Goal: Information Seeking & Learning: Learn about a topic

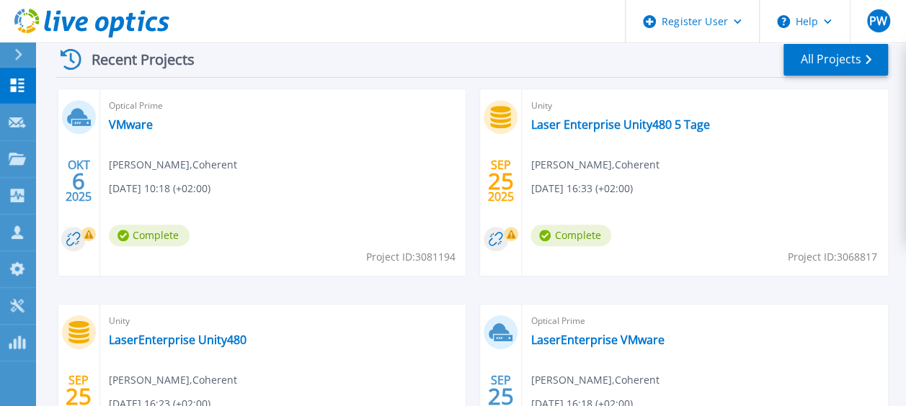
scroll to position [413, 0]
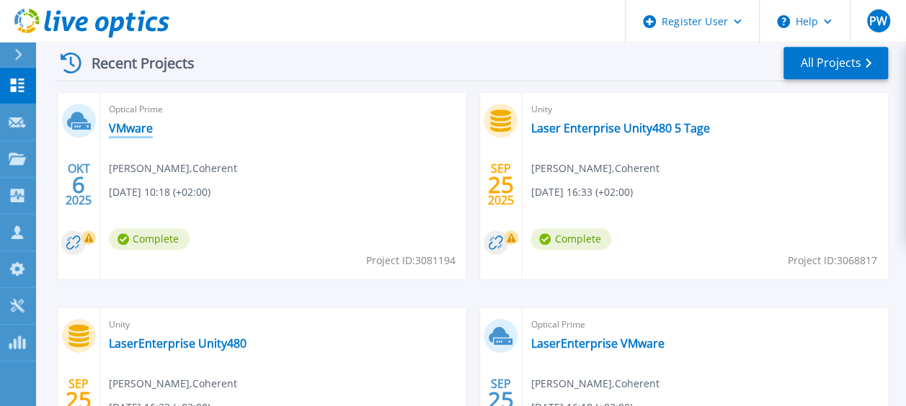
click at [151, 128] on link "VMware" at bounding box center [131, 128] width 44 height 14
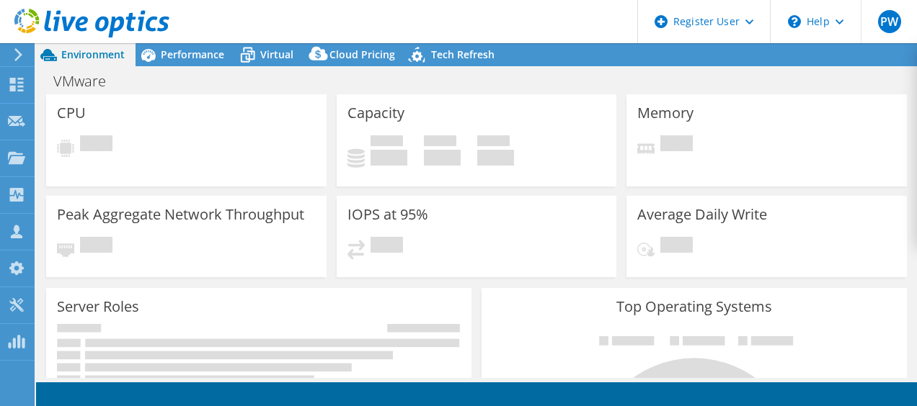
select select "USD"
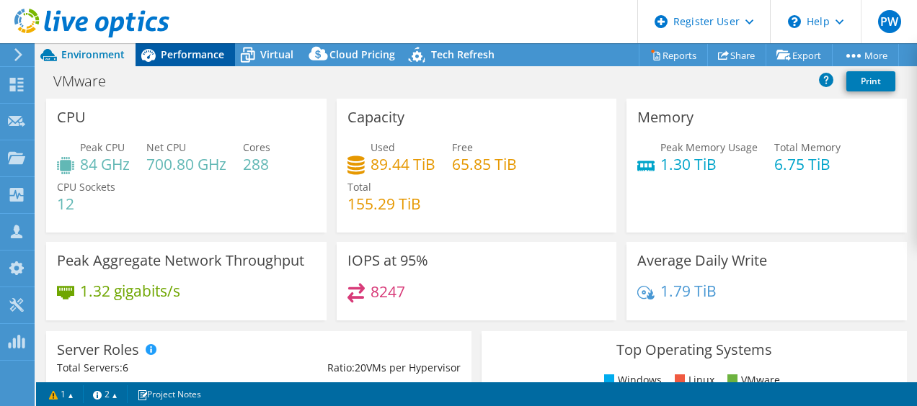
click at [167, 54] on span "Performance" at bounding box center [192, 55] width 63 height 14
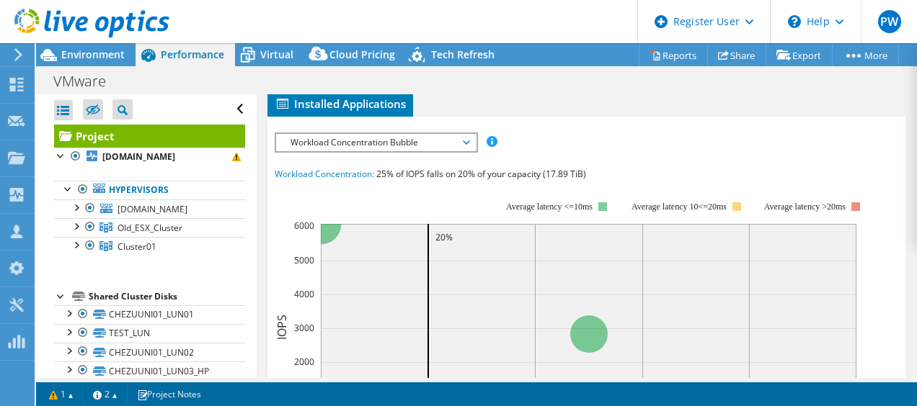
scroll to position [412, 0]
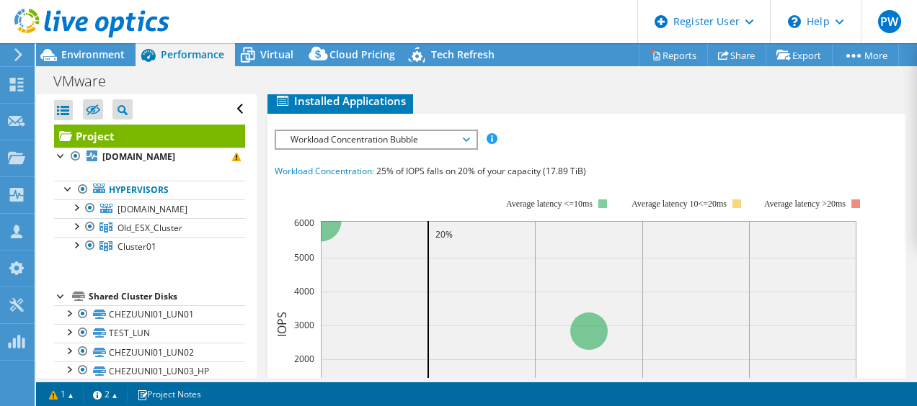
click at [301, 148] on span "Workload Concentration Bubble" at bounding box center [375, 139] width 185 height 17
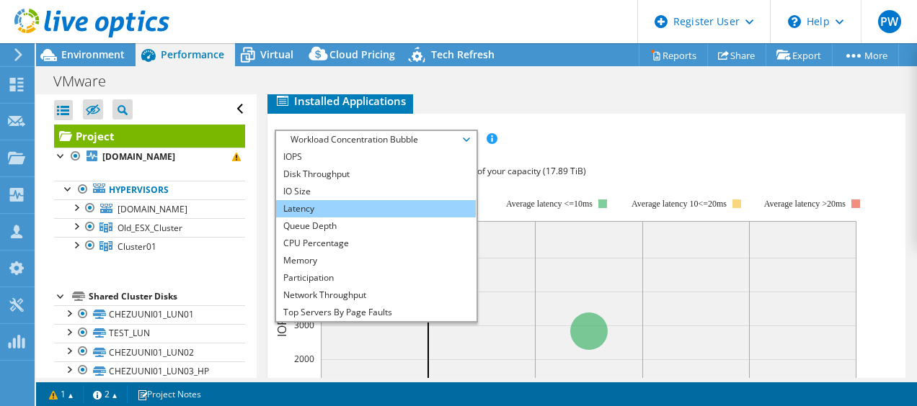
click at [293, 218] on li "Latency" at bounding box center [376, 208] width 200 height 17
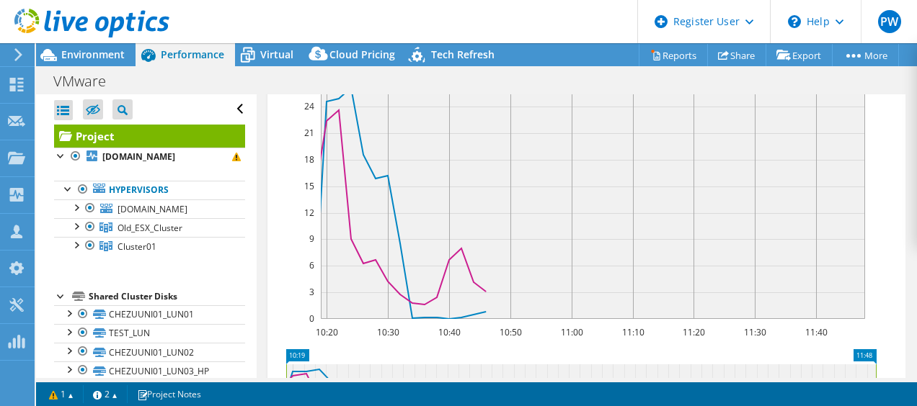
scroll to position [504, 0]
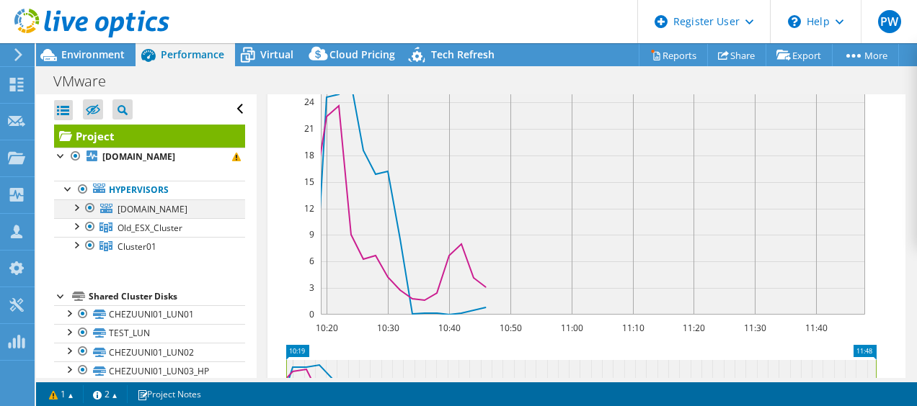
click at [73, 214] on div at bounding box center [75, 207] width 14 height 14
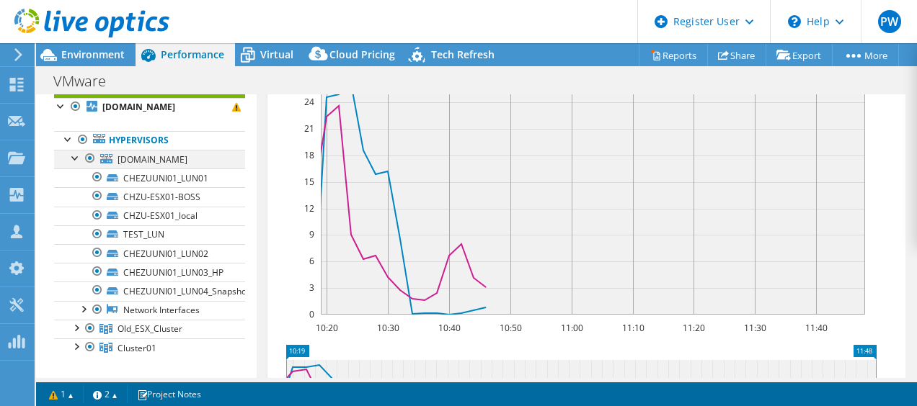
scroll to position [37, 0]
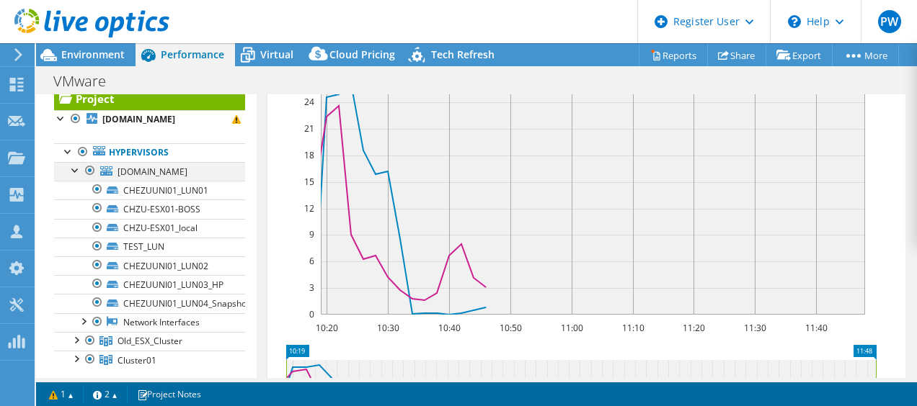
click at [71, 177] on div at bounding box center [75, 169] width 14 height 14
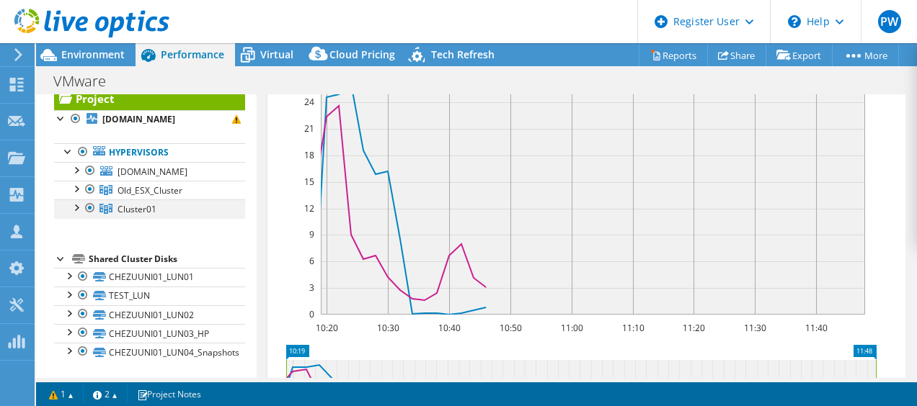
click at [83, 217] on div at bounding box center [90, 208] width 14 height 17
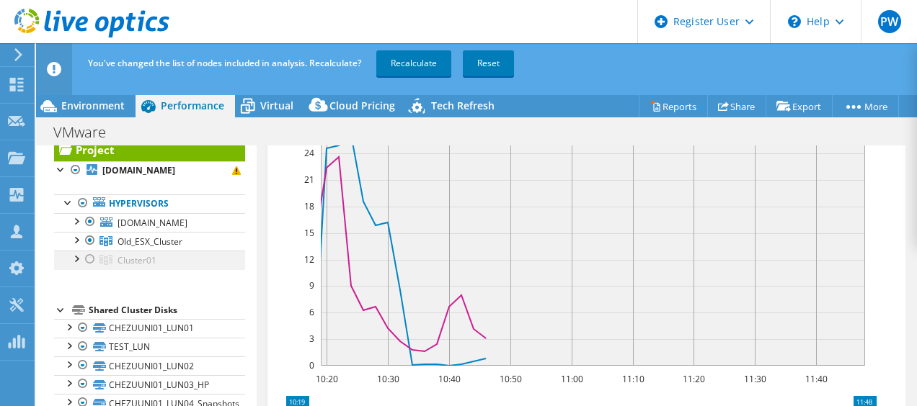
click at [89, 268] on div at bounding box center [90, 259] width 14 height 17
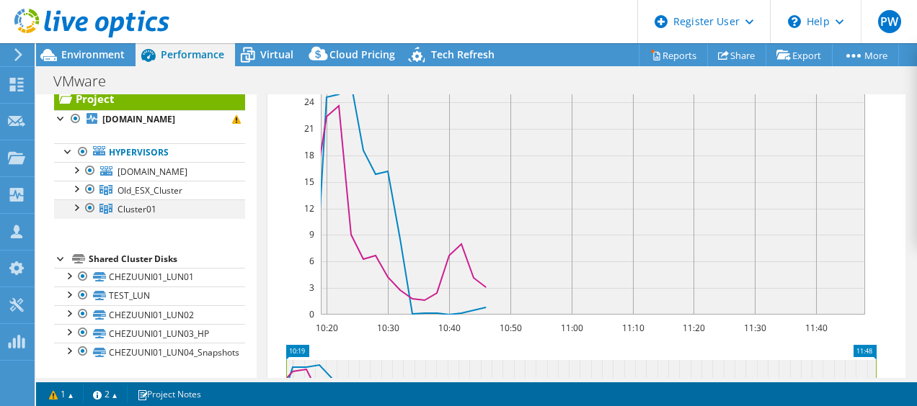
click at [71, 214] on div at bounding box center [75, 207] width 14 height 14
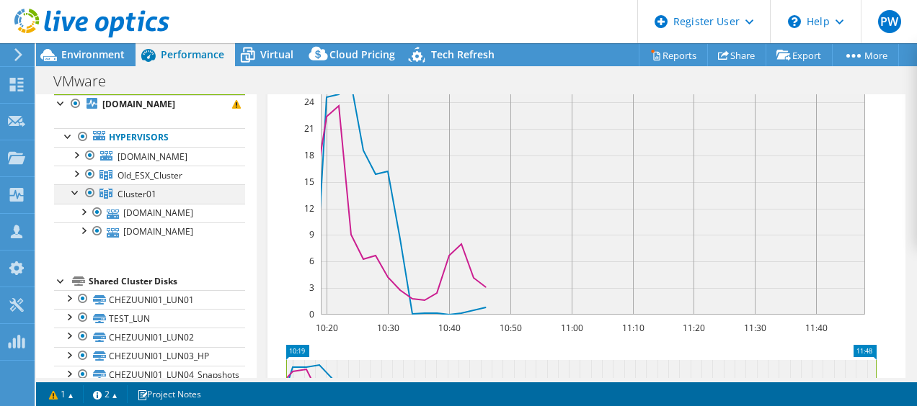
scroll to position [63, 0]
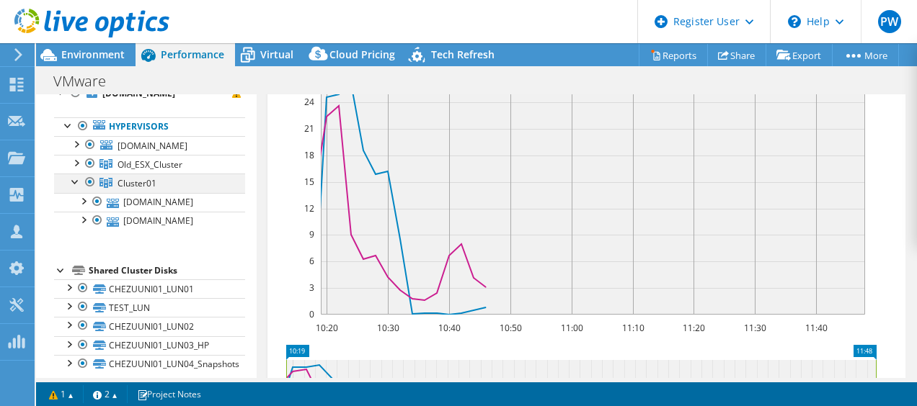
click at [71, 188] on div at bounding box center [75, 181] width 14 height 14
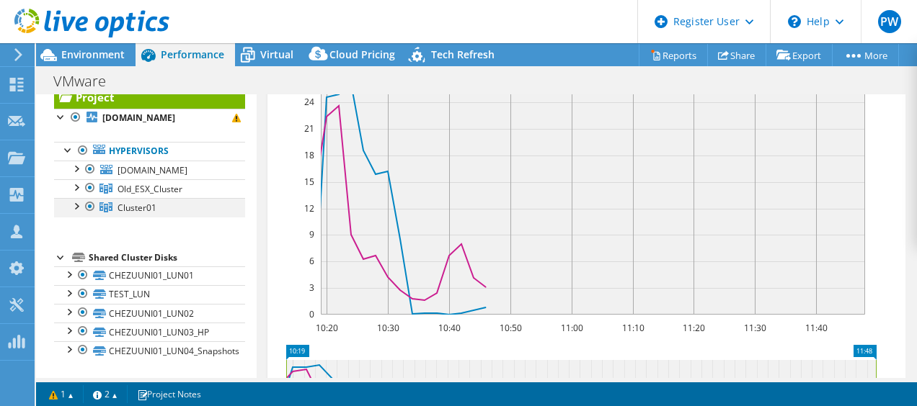
scroll to position [62, 0]
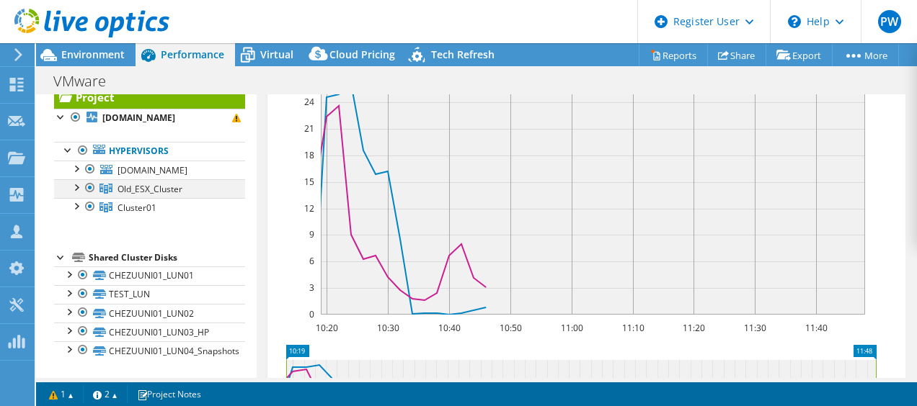
click at [73, 190] on div at bounding box center [75, 186] width 14 height 14
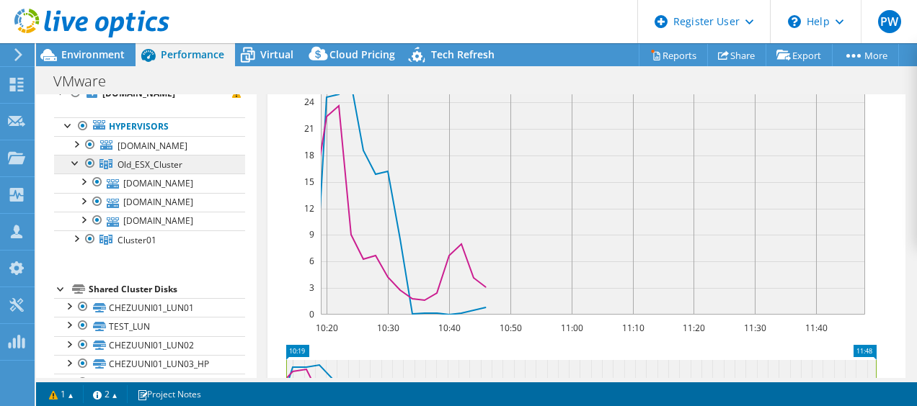
click at [72, 174] on link "Old_ESX_Cluster" at bounding box center [149, 164] width 191 height 19
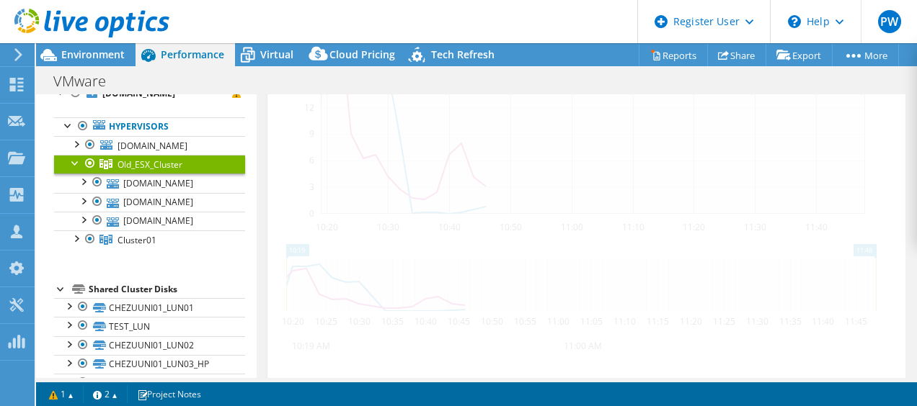
scroll to position [334, 0]
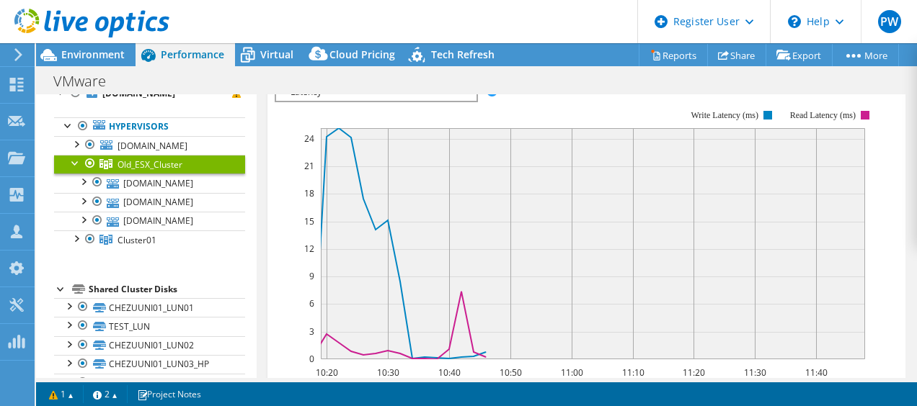
click at [70, 169] on div at bounding box center [75, 162] width 14 height 14
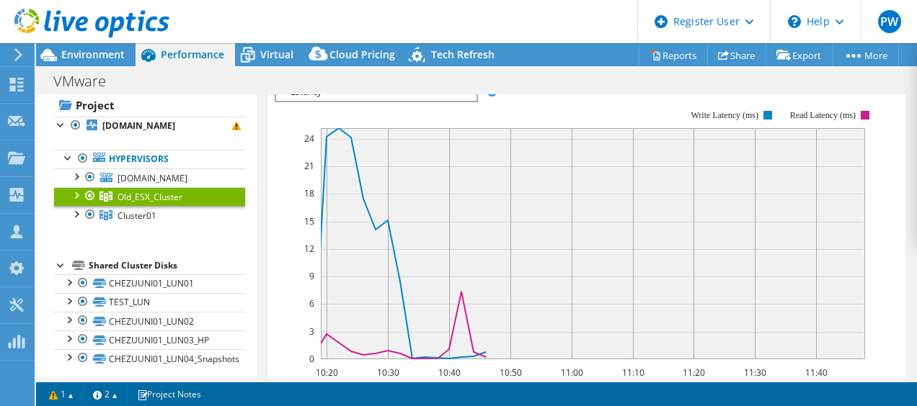
scroll to position [30, 0]
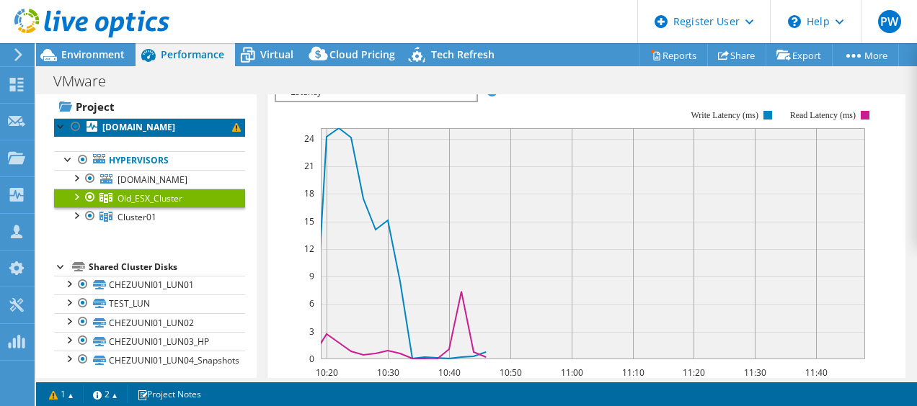
click at [125, 130] on b "[DOMAIN_NAME]" at bounding box center [138, 127] width 73 height 12
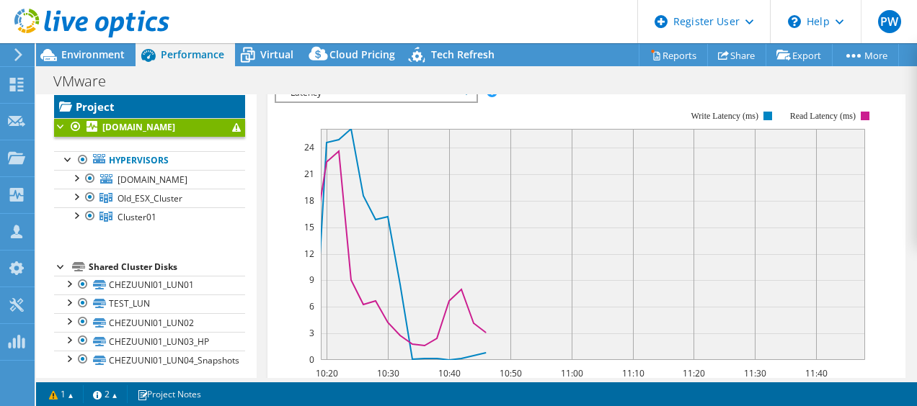
click at [94, 104] on link "Project" at bounding box center [149, 106] width 191 height 23
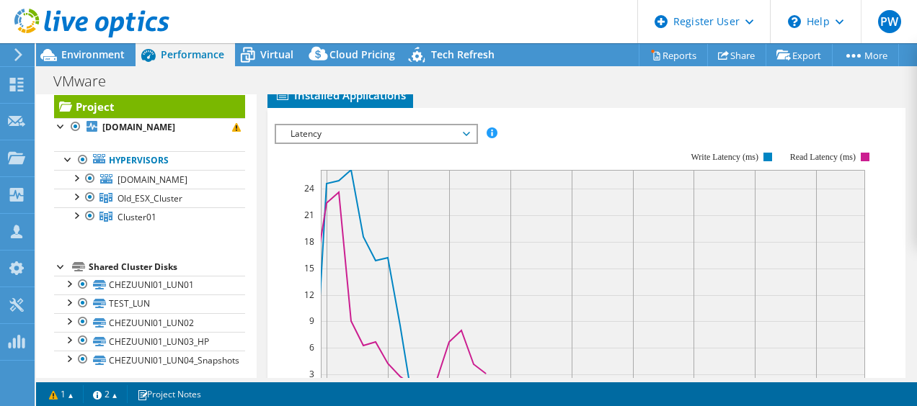
scroll to position [504, 0]
